Goal: Information Seeking & Learning: Learn about a topic

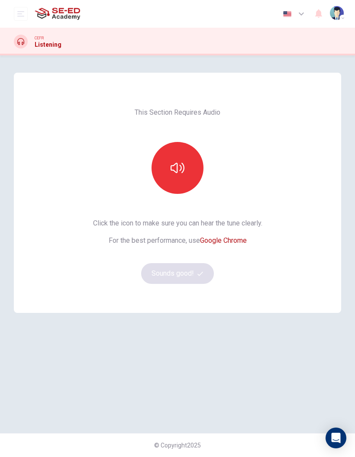
click at [177, 175] on button "button" at bounding box center [177, 168] width 52 height 52
click at [183, 276] on button "Sounds good!" at bounding box center [177, 273] width 73 height 21
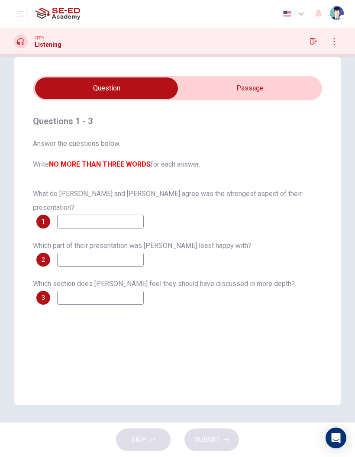
scroll to position [16, 0]
click at [267, 97] on input "checkbox" at bounding box center [107, 88] width 434 height 22
checkbox input "true"
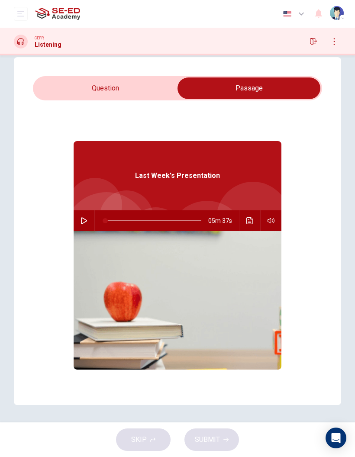
click at [84, 223] on icon "button" at bounding box center [84, 220] width 7 height 7
type input "0"
click at [155, 82] on input "checkbox" at bounding box center [249, 88] width 434 height 22
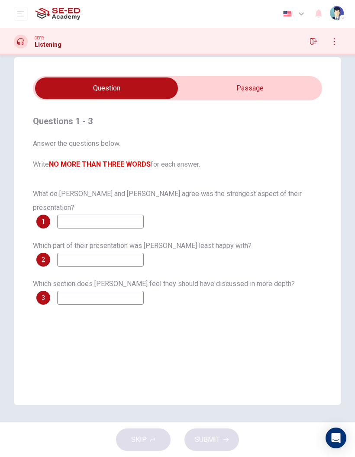
click at [284, 96] on input "checkbox" at bounding box center [107, 88] width 434 height 22
checkbox input "true"
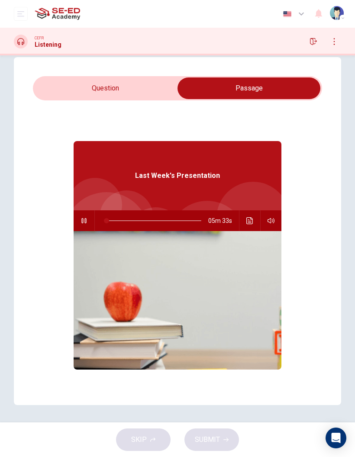
type input "1"
click at [168, 84] on input "checkbox" at bounding box center [249, 88] width 434 height 22
checkbox input "false"
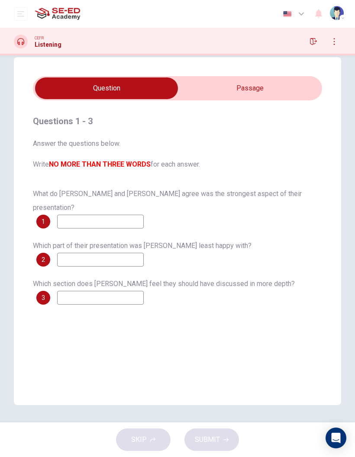
click at [74, 215] on input at bounding box center [100, 222] width 87 height 14
click at [77, 215] on input at bounding box center [100, 222] width 87 height 14
click at [122, 215] on input at bounding box center [100, 222] width 87 height 14
click at [150, 355] on div "Questions 1 - 3 Answer the questions below. Write NO MORE THAN THREE WORDS for …" at bounding box center [177, 231] width 327 height 348
click at [158, 440] on div "SKIP SUBMIT" at bounding box center [177, 439] width 355 height 35
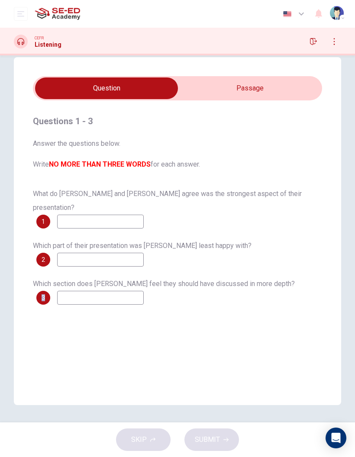
click at [130, 332] on div "Questions 1 - 3 Answer the questions below. Write NO MORE THAN THREE WORDS for …" at bounding box center [177, 231] width 327 height 348
type input "33"
click at [261, 92] on input "checkbox" at bounding box center [107, 88] width 434 height 22
checkbox input "true"
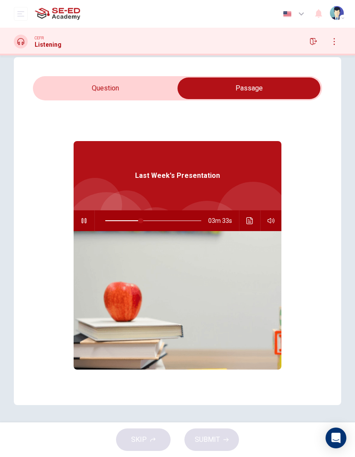
click at [206, 434] on div "SKIP SUBMIT" at bounding box center [177, 439] width 355 height 35
type input "37"
click at [131, 87] on input "checkbox" at bounding box center [249, 88] width 434 height 22
checkbox input "false"
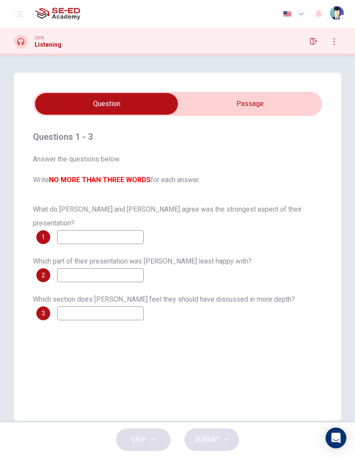
scroll to position [0, 0]
click at [28, 40] on div "CEFR Listening" at bounding box center [38, 42] width 48 height 14
type input ":"
type input "99"
click at [247, 99] on input "checkbox" at bounding box center [107, 104] width 434 height 22
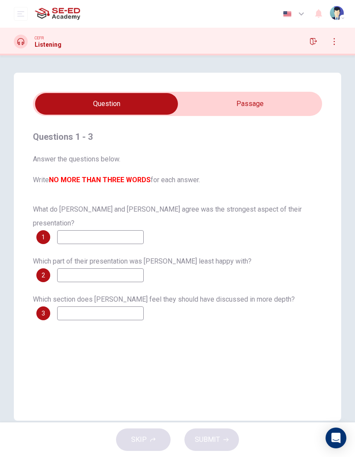
checkbox input "true"
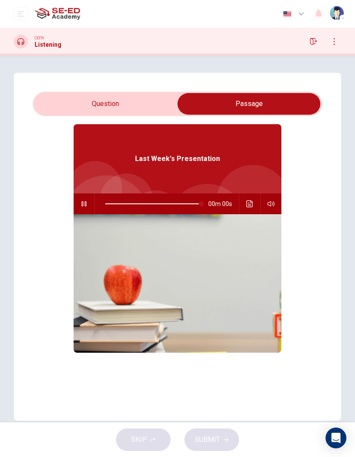
type input "0"
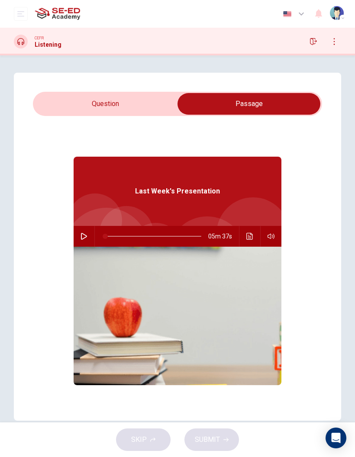
click at [91, 106] on input "checkbox" at bounding box center [249, 104] width 434 height 22
checkbox input "false"
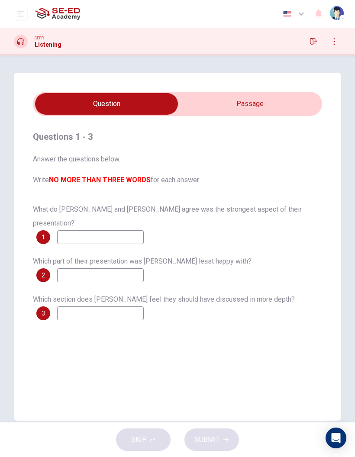
click at [18, 16] on icon "open mobile menu" at bounding box center [20, 13] width 7 height 7
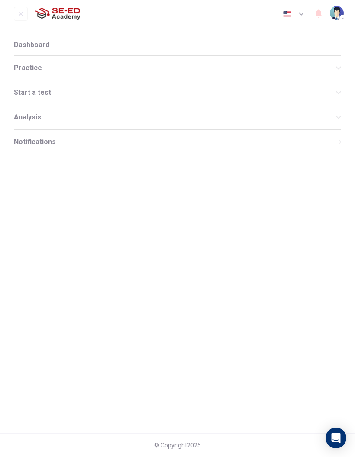
click at [62, 65] on span "Practice" at bounding box center [175, 67] width 322 height 7
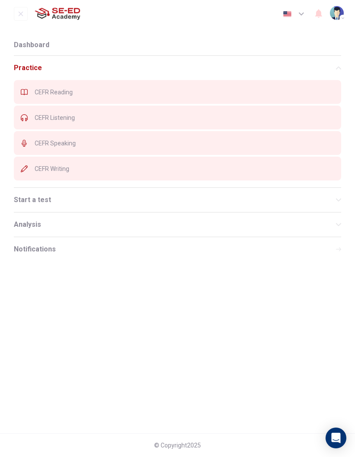
click at [74, 171] on span "CEFR Writing" at bounding box center [185, 168] width 300 height 7
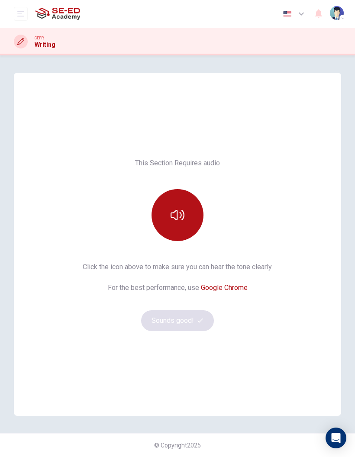
click at [184, 212] on icon "button" at bounding box center [178, 215] width 14 height 14
click at [188, 319] on button "Sounds good!" at bounding box center [177, 320] width 73 height 21
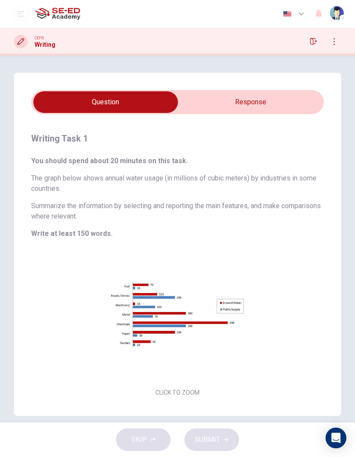
click at [260, 109] on input "checkbox" at bounding box center [105, 102] width 439 height 22
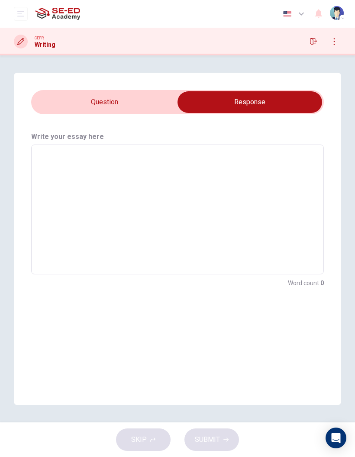
click at [133, 101] on input "checkbox" at bounding box center [249, 102] width 439 height 22
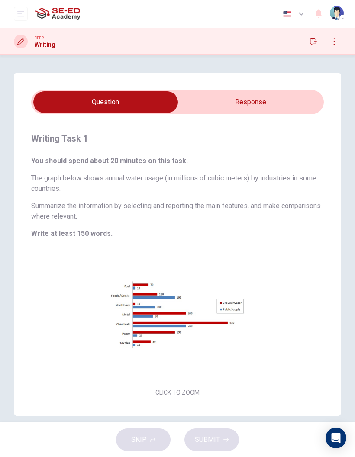
click at [264, 92] on input "checkbox" at bounding box center [105, 102] width 439 height 22
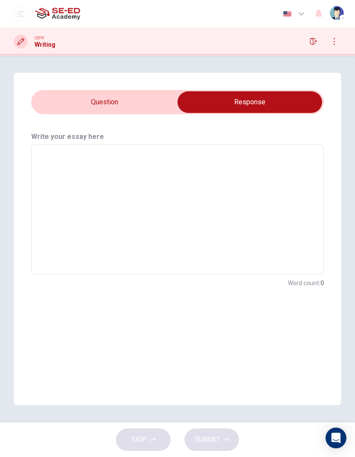
click at [150, 93] on input "checkbox" at bounding box center [249, 102] width 439 height 22
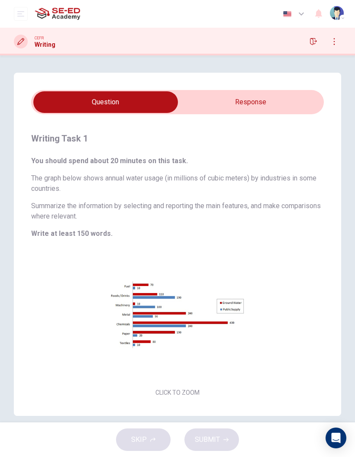
click at [255, 95] on input "checkbox" at bounding box center [105, 102] width 439 height 22
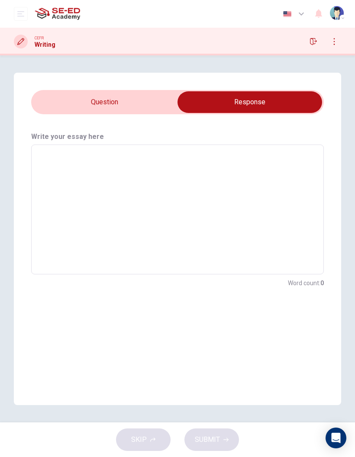
click at [142, 96] on input "checkbox" at bounding box center [249, 102] width 439 height 22
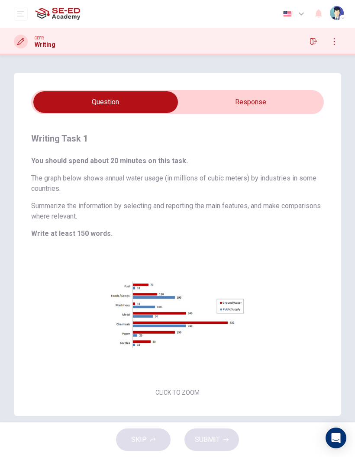
click at [174, 321] on button "Click to Zoom" at bounding box center [177, 324] width 75 height 21
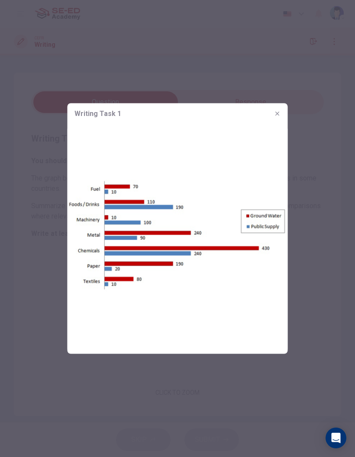
click at [276, 116] on icon "button" at bounding box center [277, 113] width 7 height 7
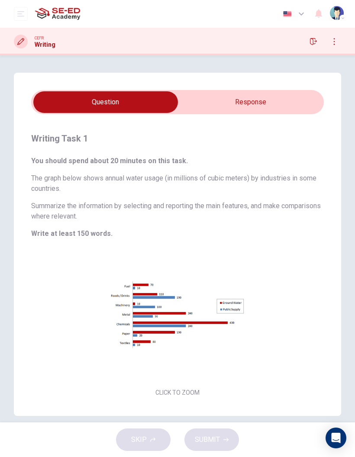
click at [277, 106] on input "checkbox" at bounding box center [105, 102] width 439 height 22
checkbox input "true"
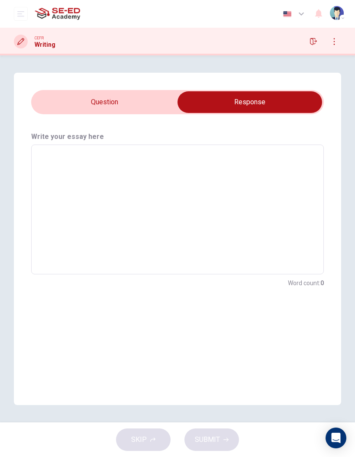
type textarea "I"
type textarea "x"
type textarea "I usally"
type textarea "x"
type textarea "I usally used"
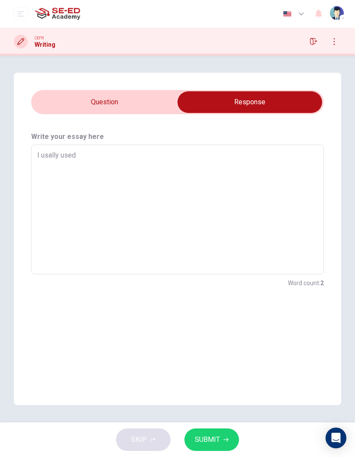
type textarea "x"
type textarea "I usally used plastic"
type textarea "x"
type textarea "I usally used plastic in daily"
type textarea "x"
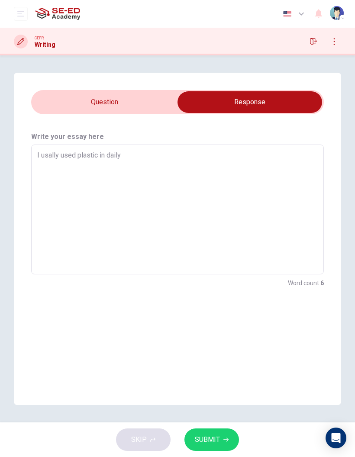
type textarea "I usally used plastic in daily and"
type textarea "x"
click at [139, 112] on input "checkbox" at bounding box center [249, 102] width 439 height 22
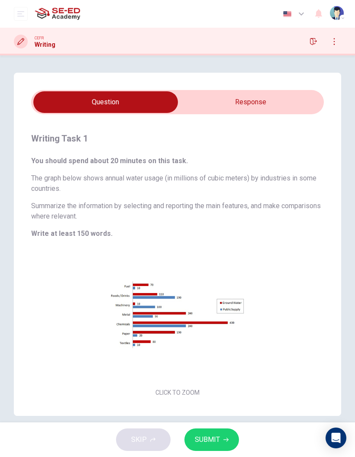
click at [220, 105] on input "checkbox" at bounding box center [105, 102] width 439 height 22
checkbox input "true"
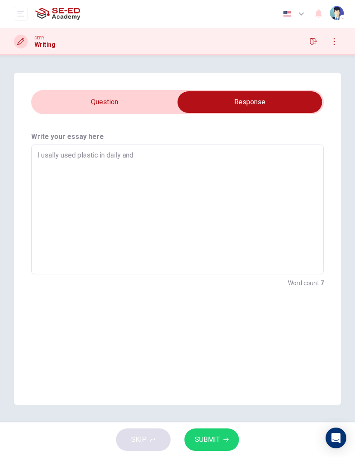
type textarea "x"
type textarea "I usally used plastic in daily"
type textarea "x"
type textarea "I usally used plastic in daily them"
type textarea "x"
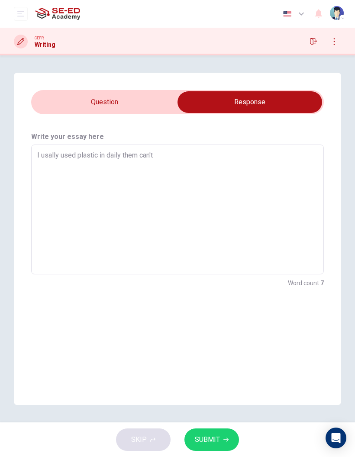
type textarea "I usally used plastic in daily them can't"
type textarea "x"
type textarea "I usally used plastic in daily them can't leave from east"
type textarea "x"
type textarea "I usally used plastic in daily them can't leave from east"
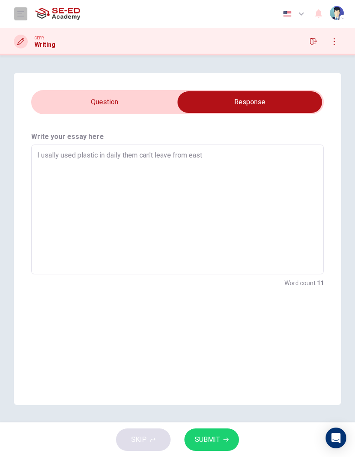
click at [19, 18] on button "open mobile menu" at bounding box center [21, 14] width 14 height 14
type textarea "x"
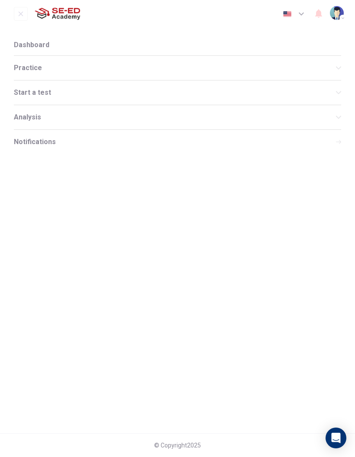
click at [39, 69] on span "Practice" at bounding box center [175, 67] width 322 height 7
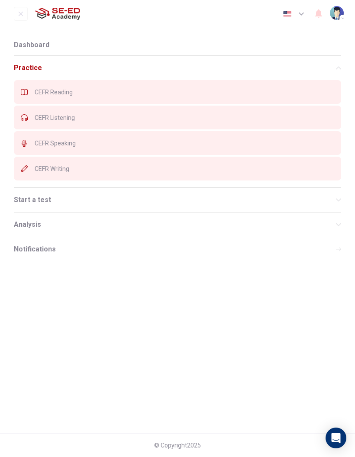
click at [77, 92] on span "CEFR Reading" at bounding box center [185, 92] width 300 height 7
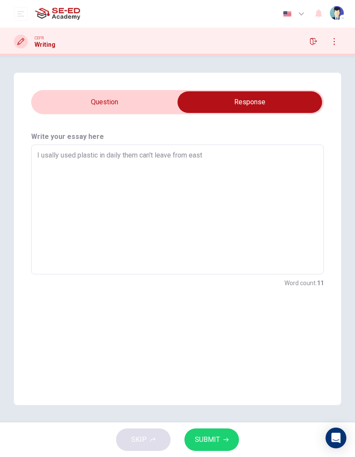
click at [24, 15] on icon "open mobile menu" at bounding box center [20, 13] width 7 height 7
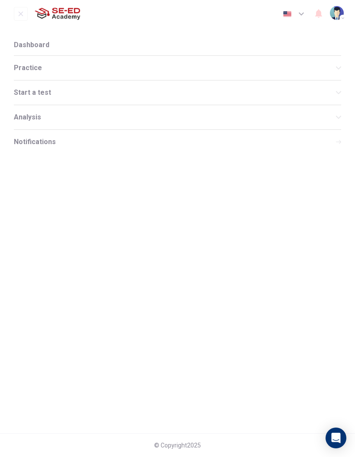
click at [39, 72] on div "Practice" at bounding box center [177, 68] width 327 height 24
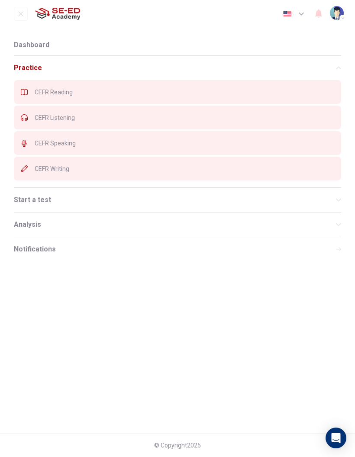
click at [53, 116] on span "CEFR Listening" at bounding box center [185, 117] width 300 height 7
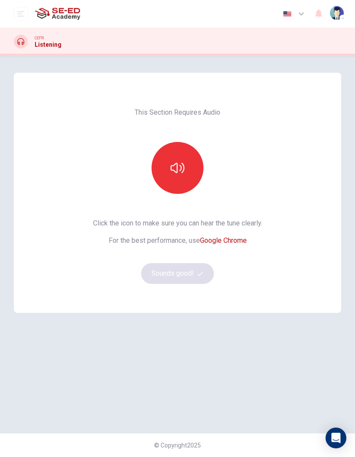
click at [180, 172] on icon "button" at bounding box center [178, 168] width 14 height 14
click at [193, 276] on button "Sounds good!" at bounding box center [177, 273] width 73 height 21
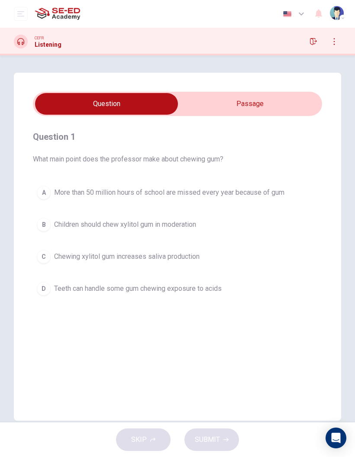
click at [240, 102] on input "checkbox" at bounding box center [107, 104] width 434 height 22
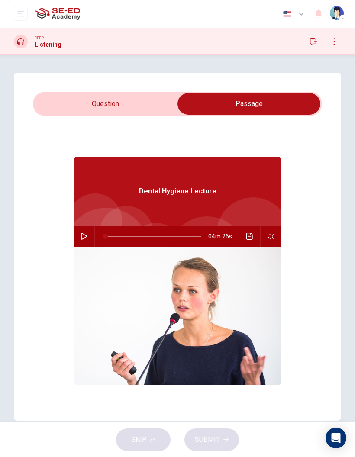
click at [84, 232] on button "button" at bounding box center [84, 236] width 14 height 21
click at [138, 98] on input "checkbox" at bounding box center [249, 104] width 434 height 22
checkbox input "false"
